Goal: Check status: Check status

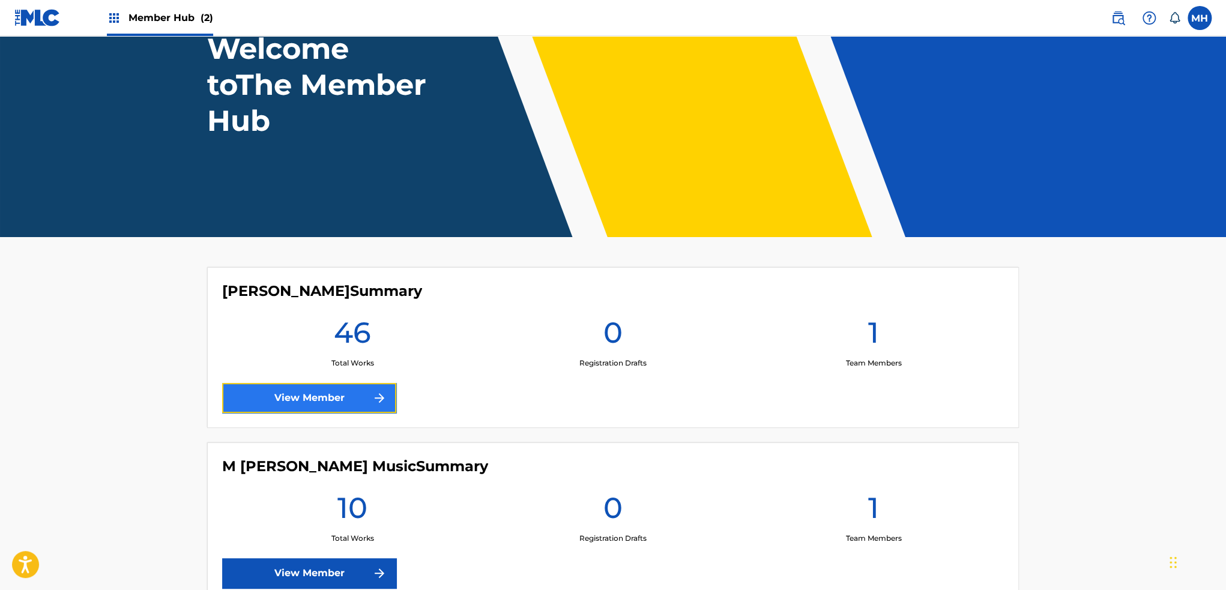
click at [346, 383] on link "View Member" at bounding box center [309, 398] width 174 height 30
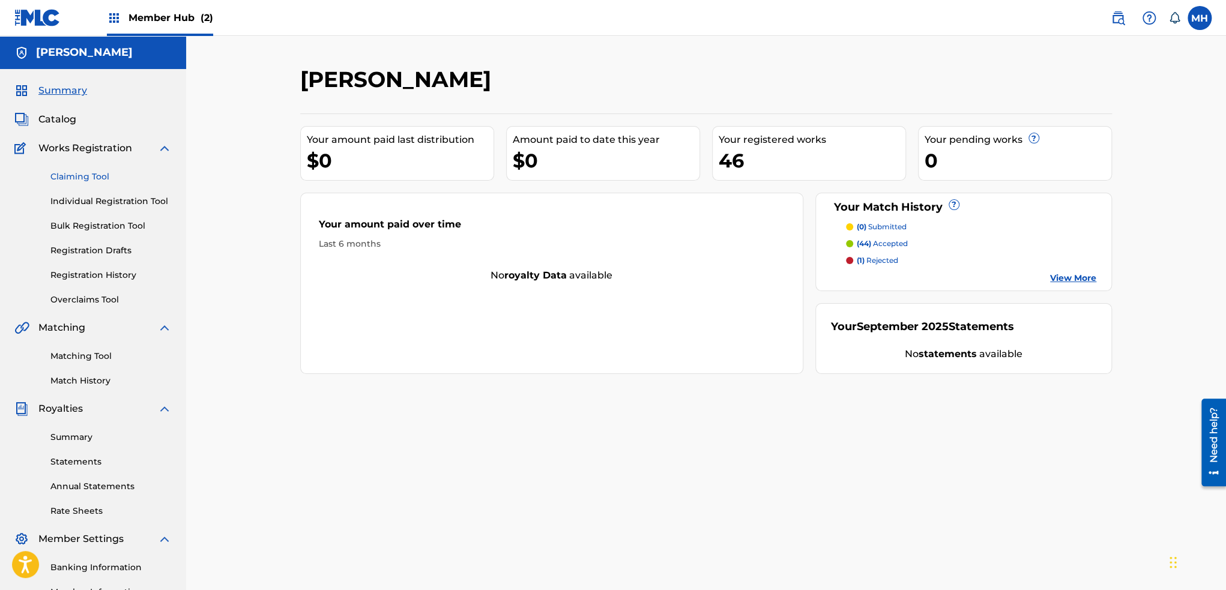
click at [79, 175] on link "Claiming Tool" at bounding box center [110, 177] width 121 height 13
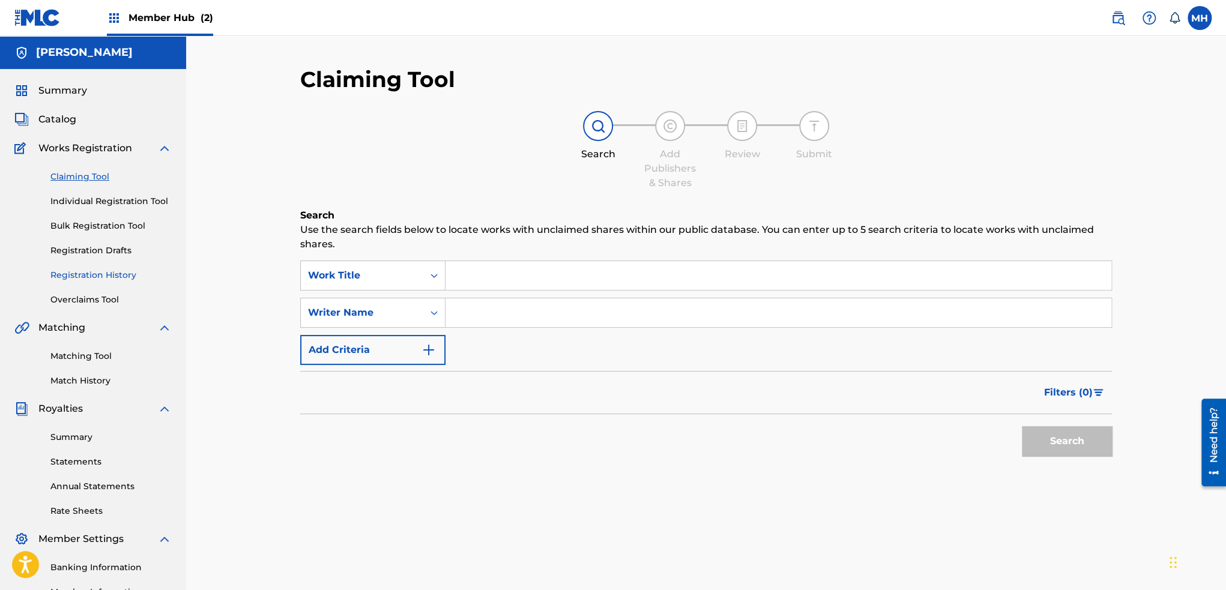
click at [96, 276] on link "Registration History" at bounding box center [110, 275] width 121 height 13
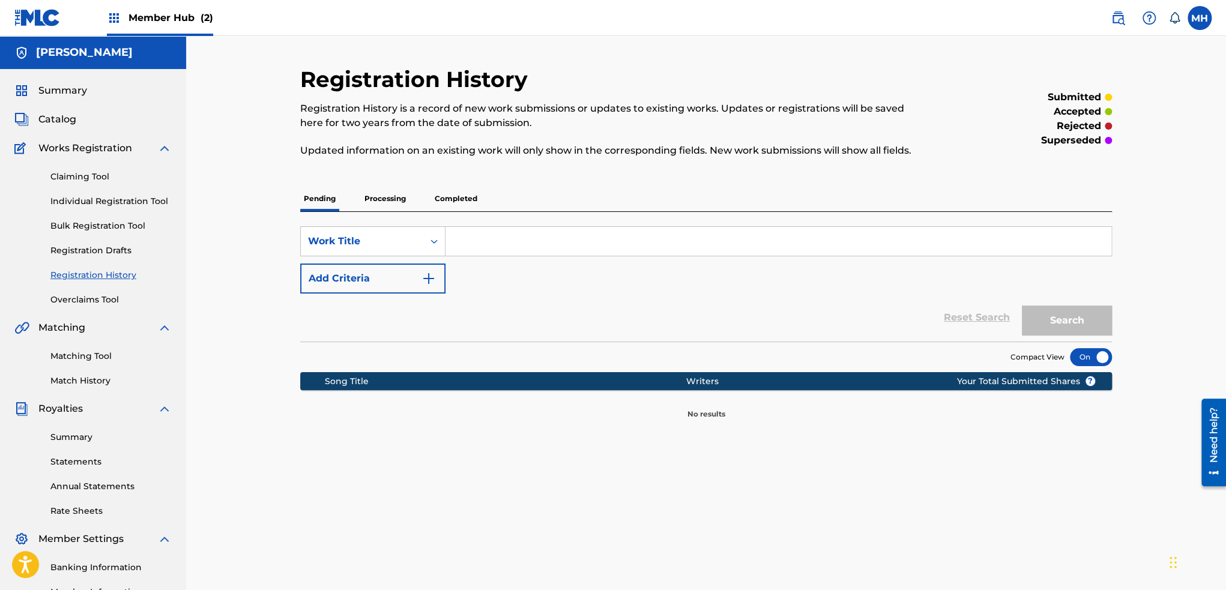
click at [446, 200] on p "Completed" at bounding box center [456, 198] width 50 height 25
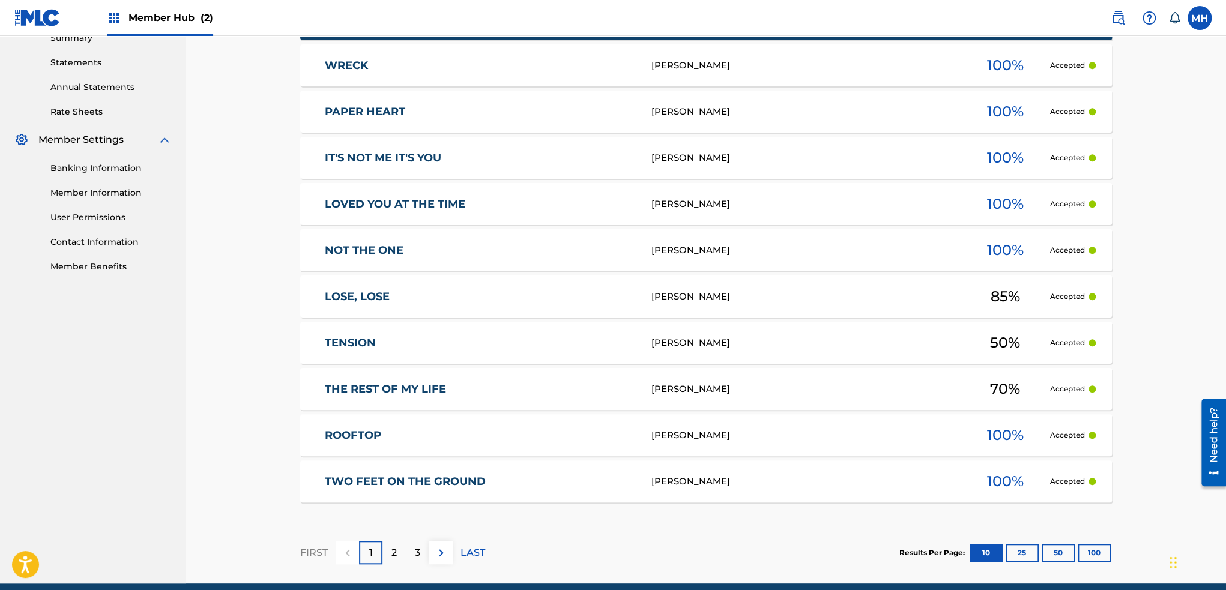
scroll to position [449, 0]
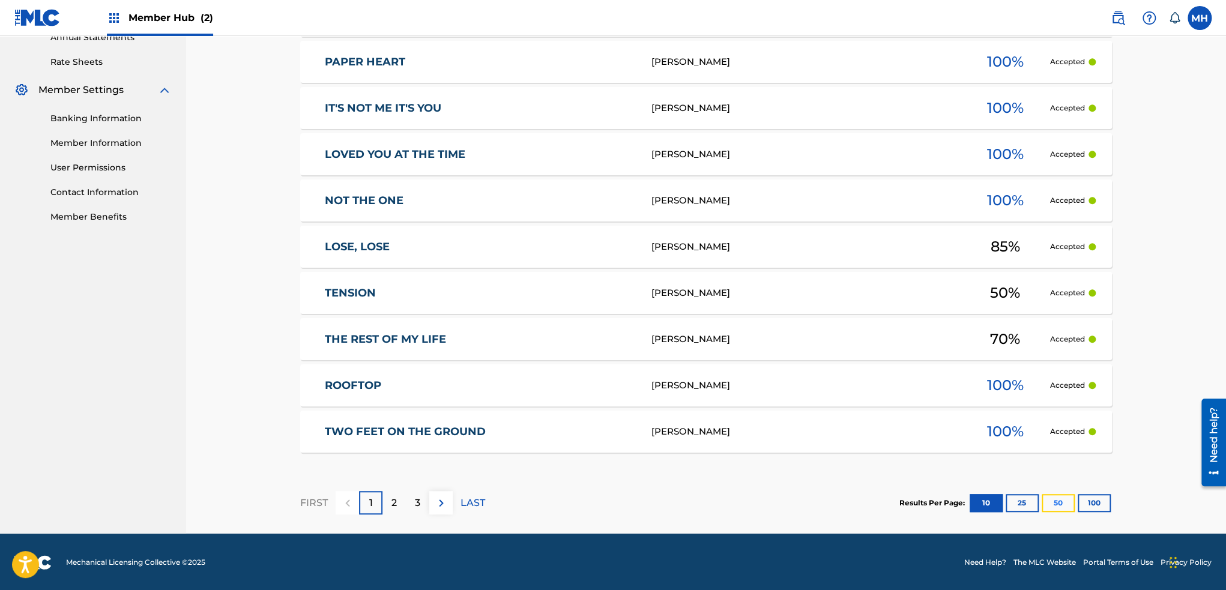
click at [1055, 506] on button "50" at bounding box center [1058, 503] width 33 height 18
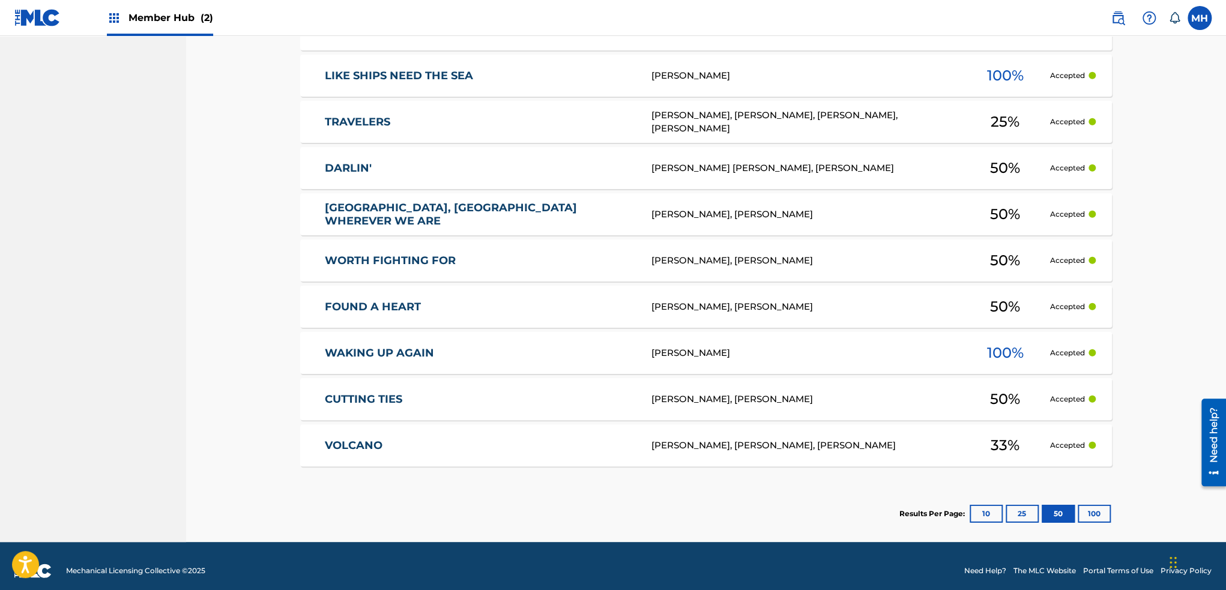
scroll to position [2155, 0]
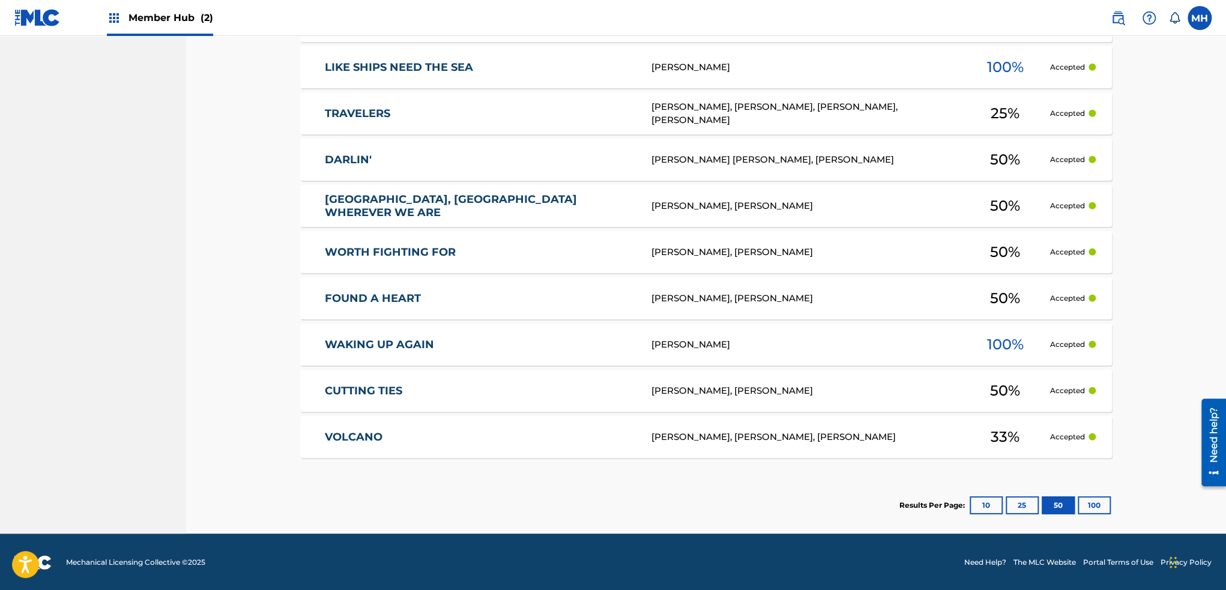
click at [406, 298] on link "FOUND A HEART" at bounding box center [480, 299] width 311 height 14
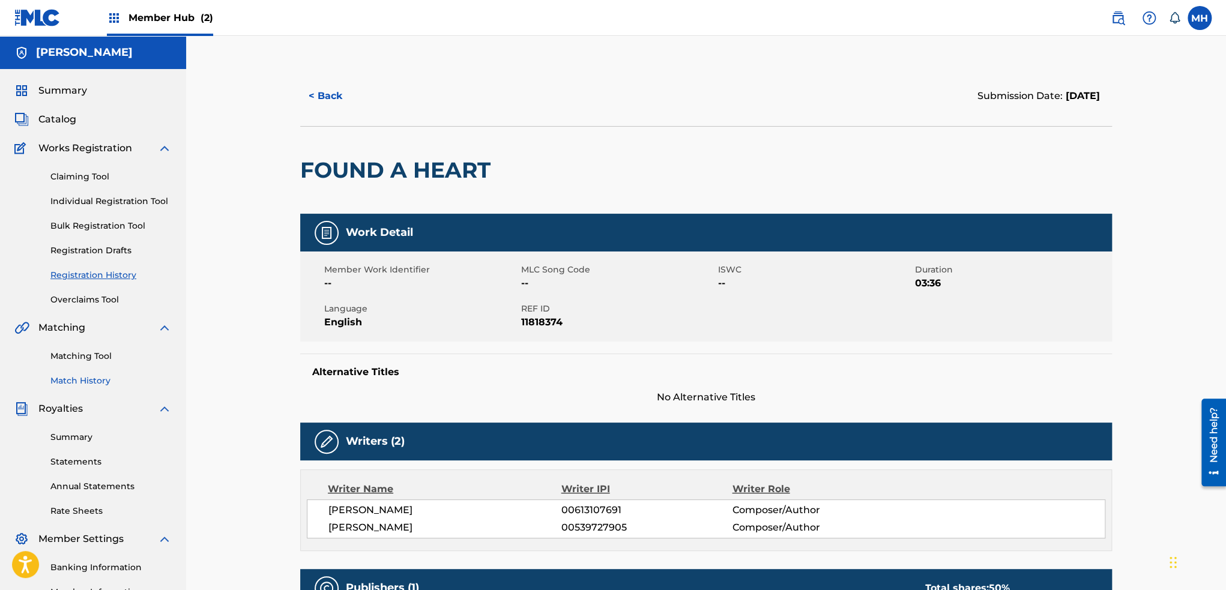
click at [71, 385] on link "Match History" at bounding box center [110, 381] width 121 height 13
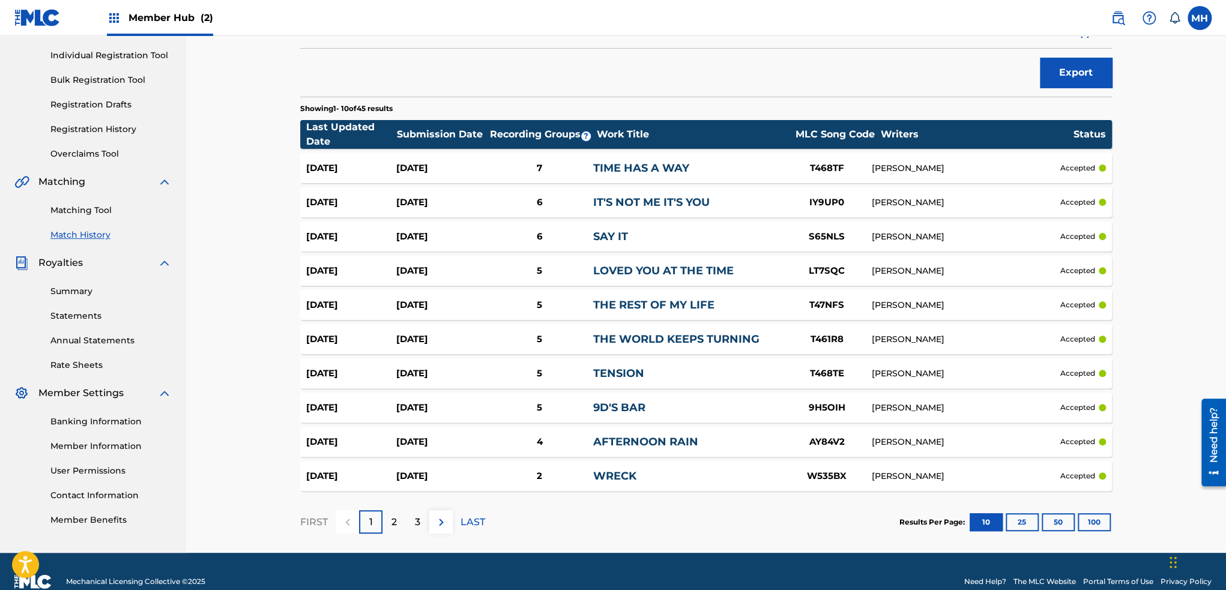
scroll to position [166, 0]
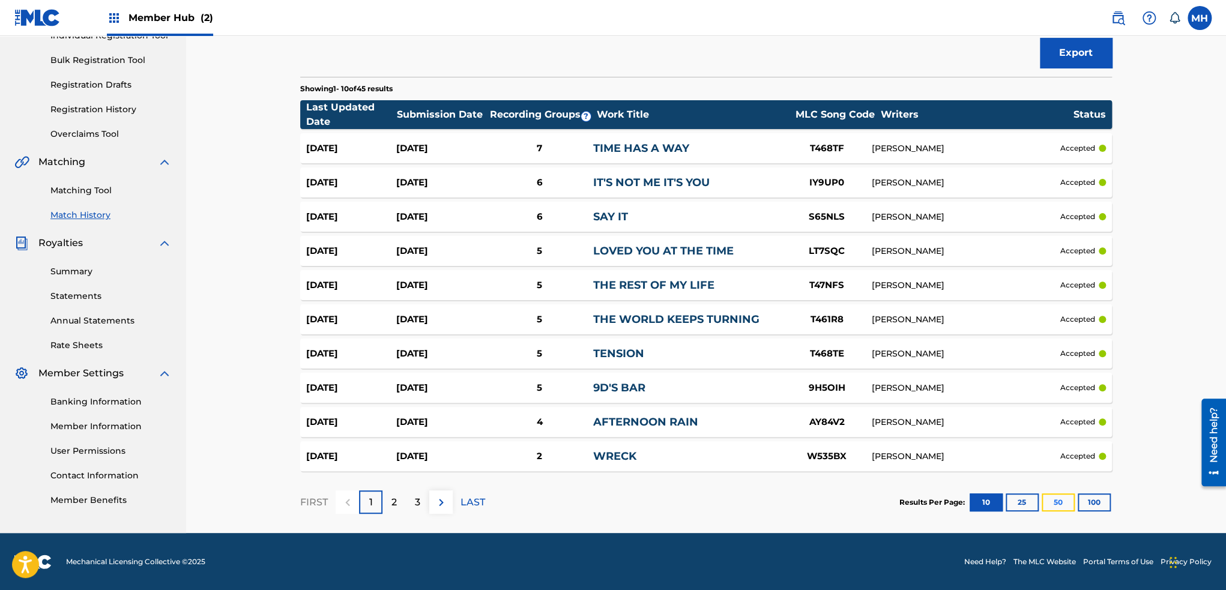
click at [1064, 504] on button "50" at bounding box center [1058, 503] width 33 height 18
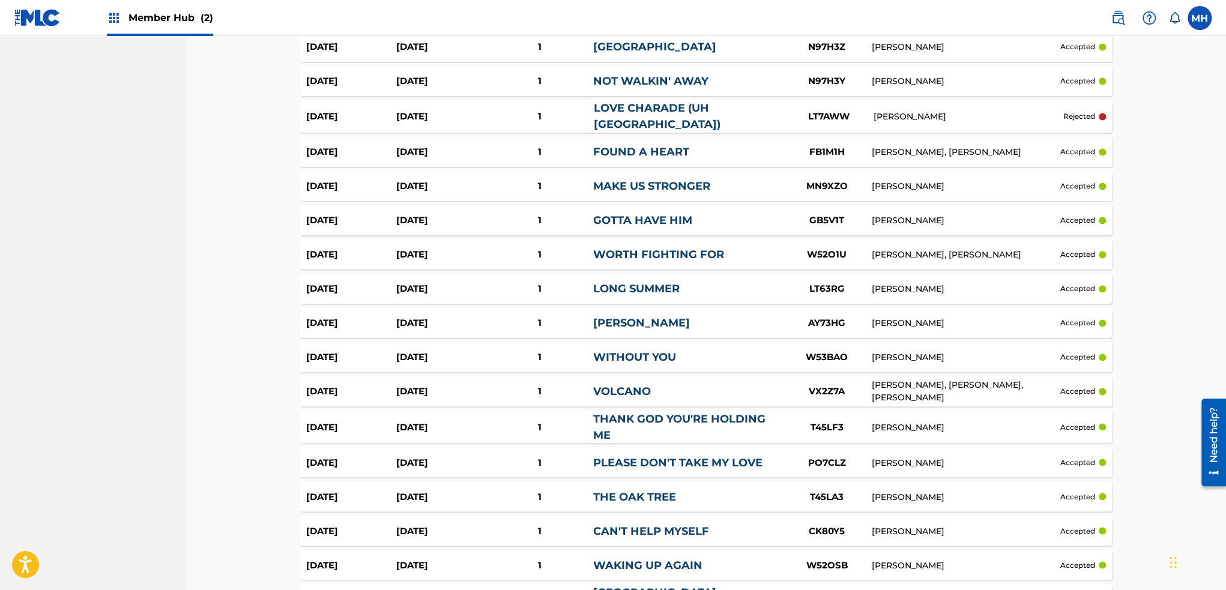
scroll to position [1121, 0]
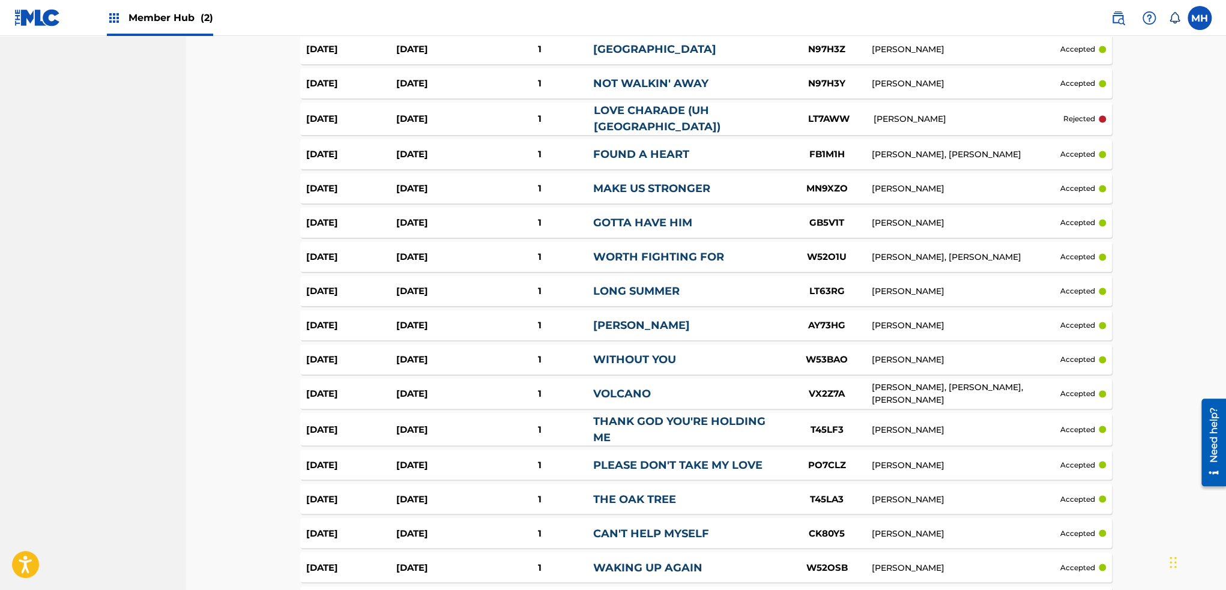
click at [381, 160] on div "[DATE] [DATE] 1 FOUND A HEART FB1M1H [PERSON_NAME], [PERSON_NAME] accepted" at bounding box center [706, 154] width 812 height 30
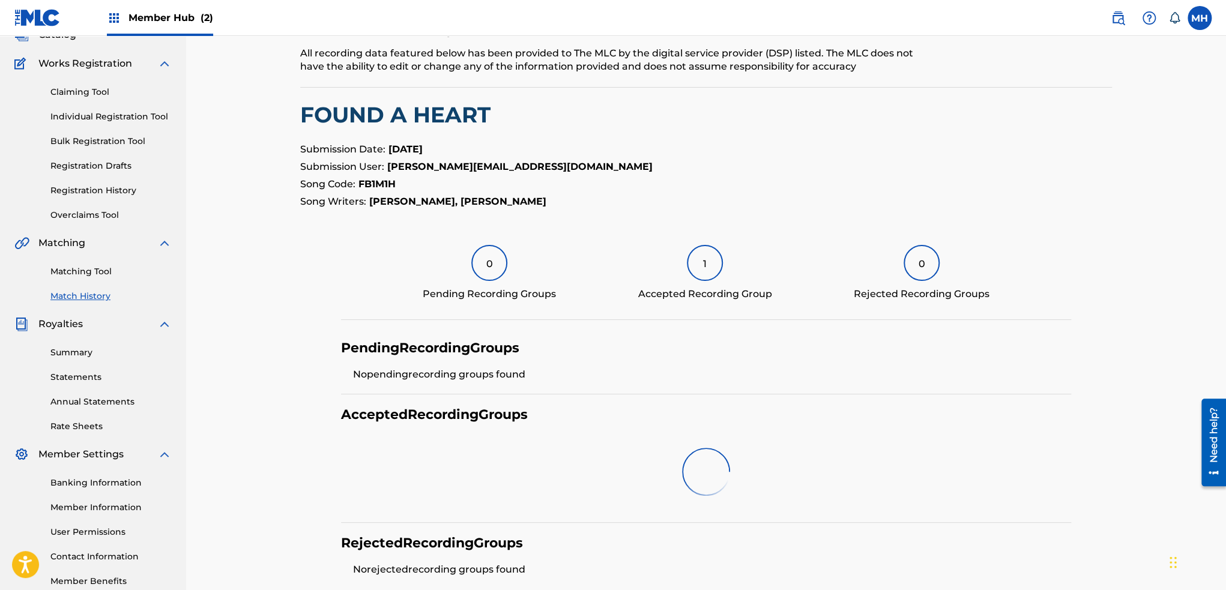
scroll to position [120, 0]
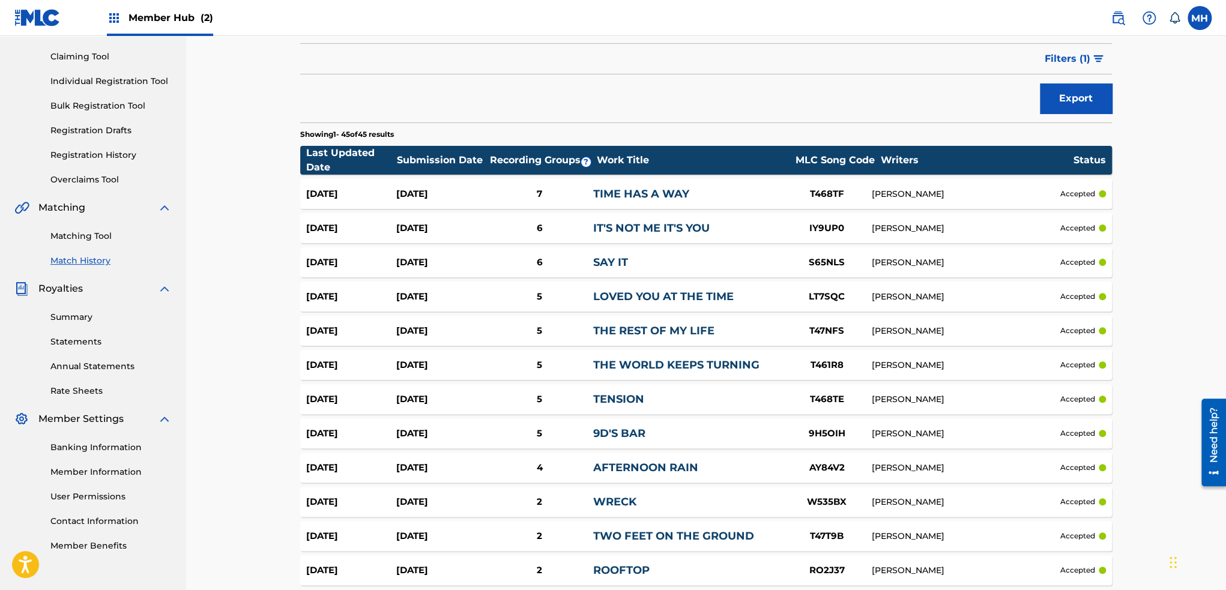
scroll to position [1121, 0]
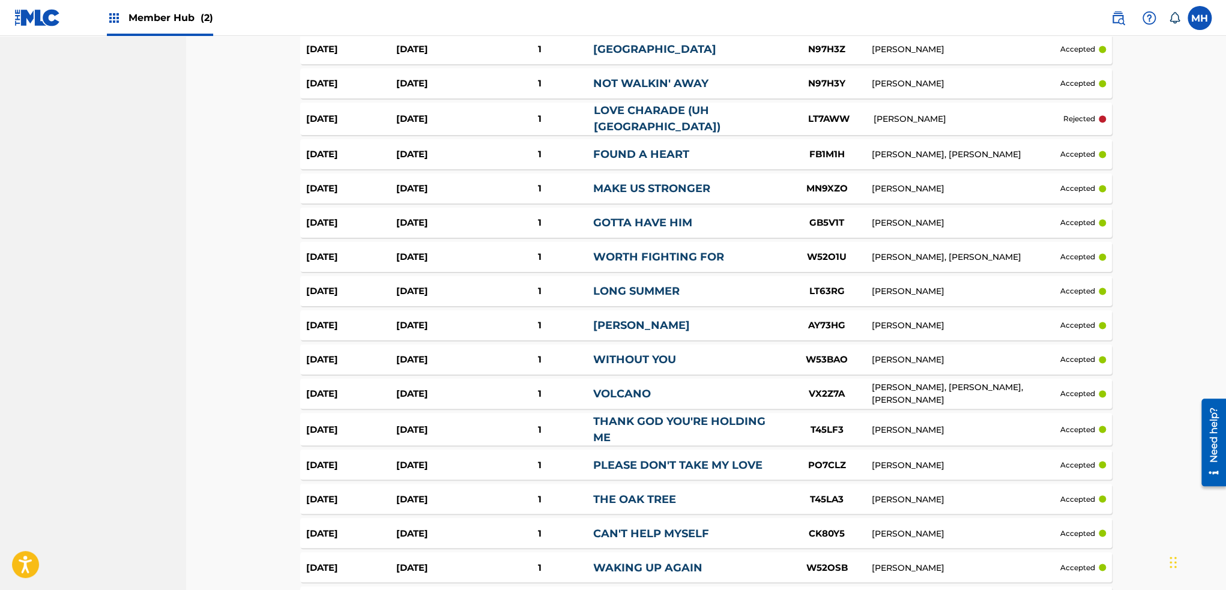
click at [492, 561] on div "1" at bounding box center [540, 568] width 108 height 14
